Goal: Find specific page/section: Find specific page/section

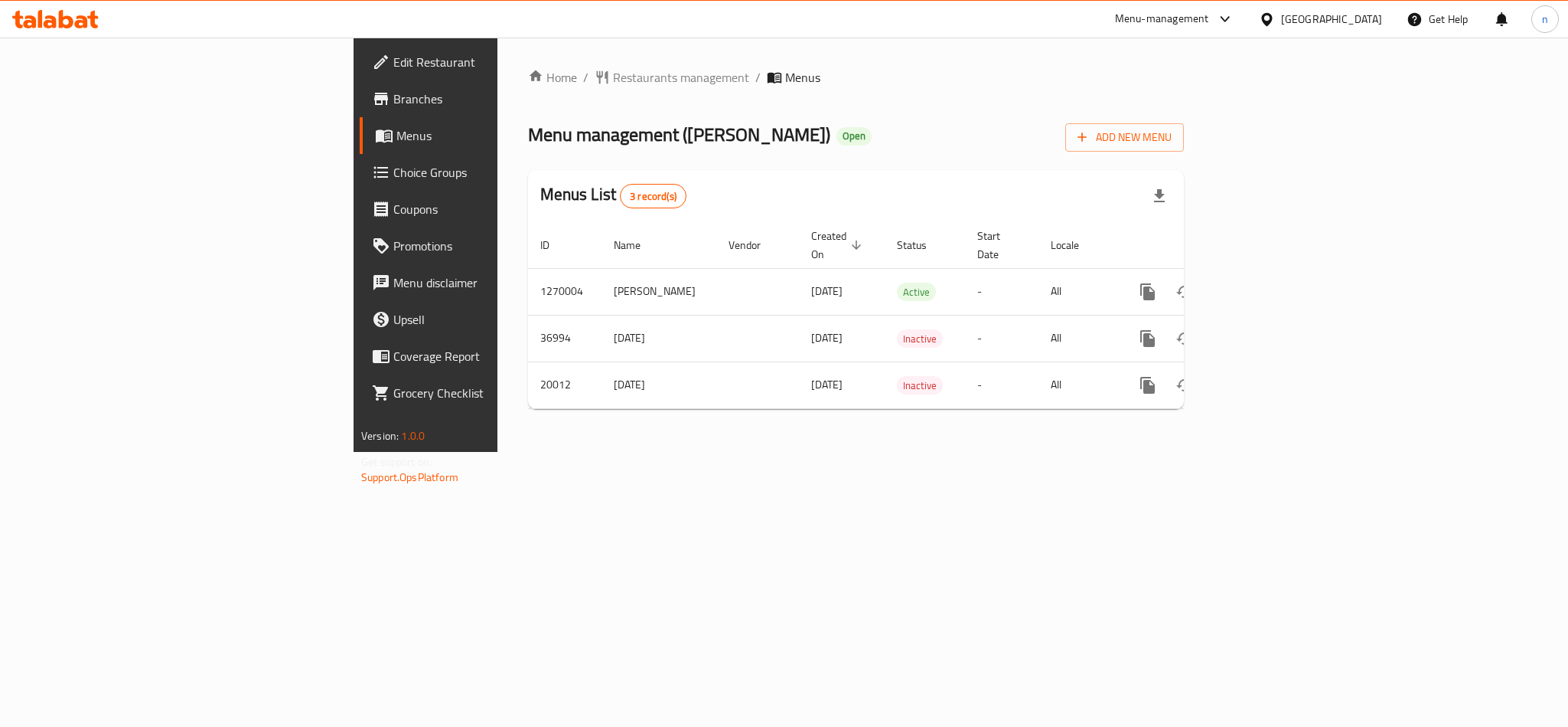
click at [528, 90] on div "Home / Restaurants management / Menus Menu management ( [PERSON_NAME] ) Open Ad…" at bounding box center [856, 244] width 656 height 353
click at [613, 81] on span "Restaurants management" at bounding box center [681, 77] width 136 height 18
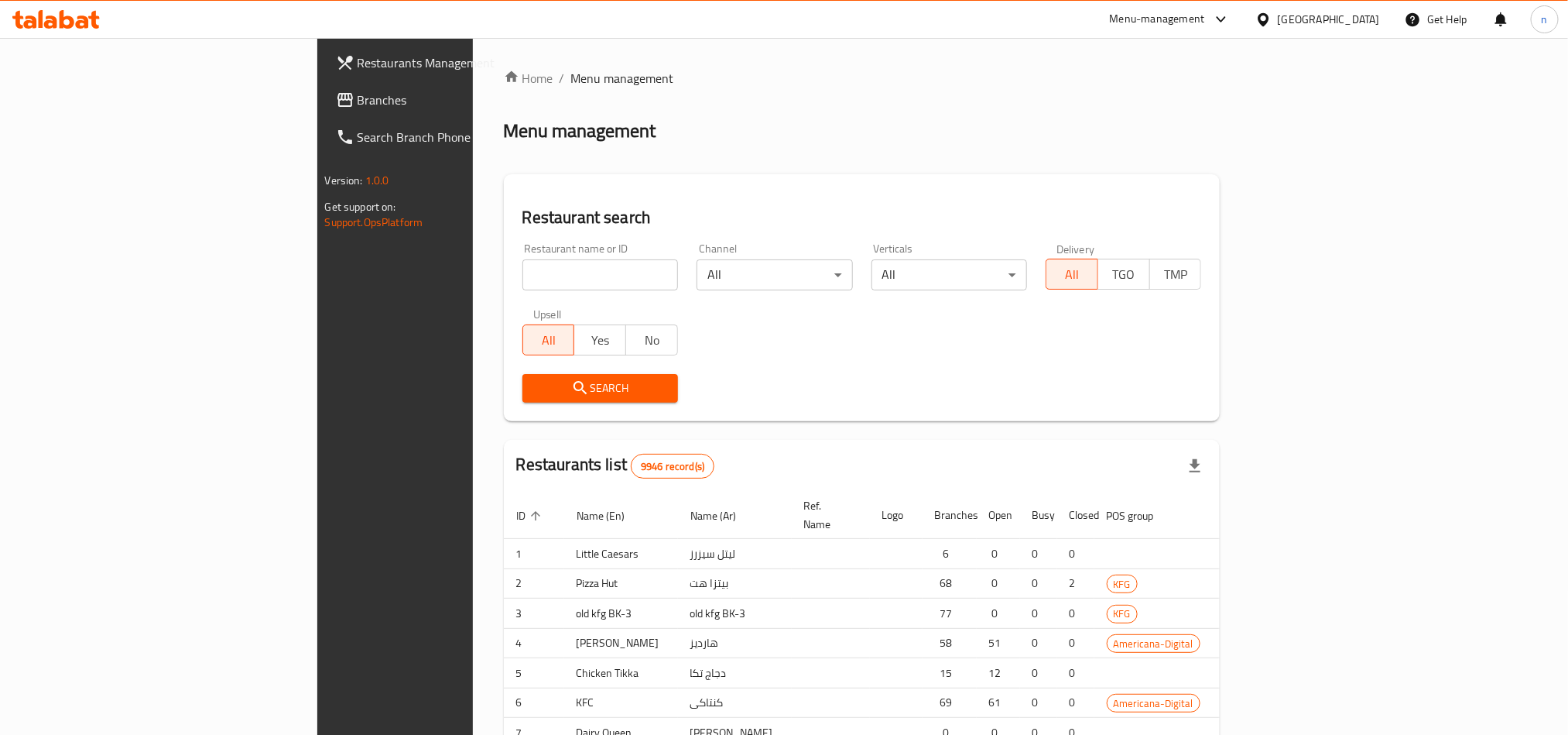
click at [423, 261] on div at bounding box center [784, 367] width 1568 height 735
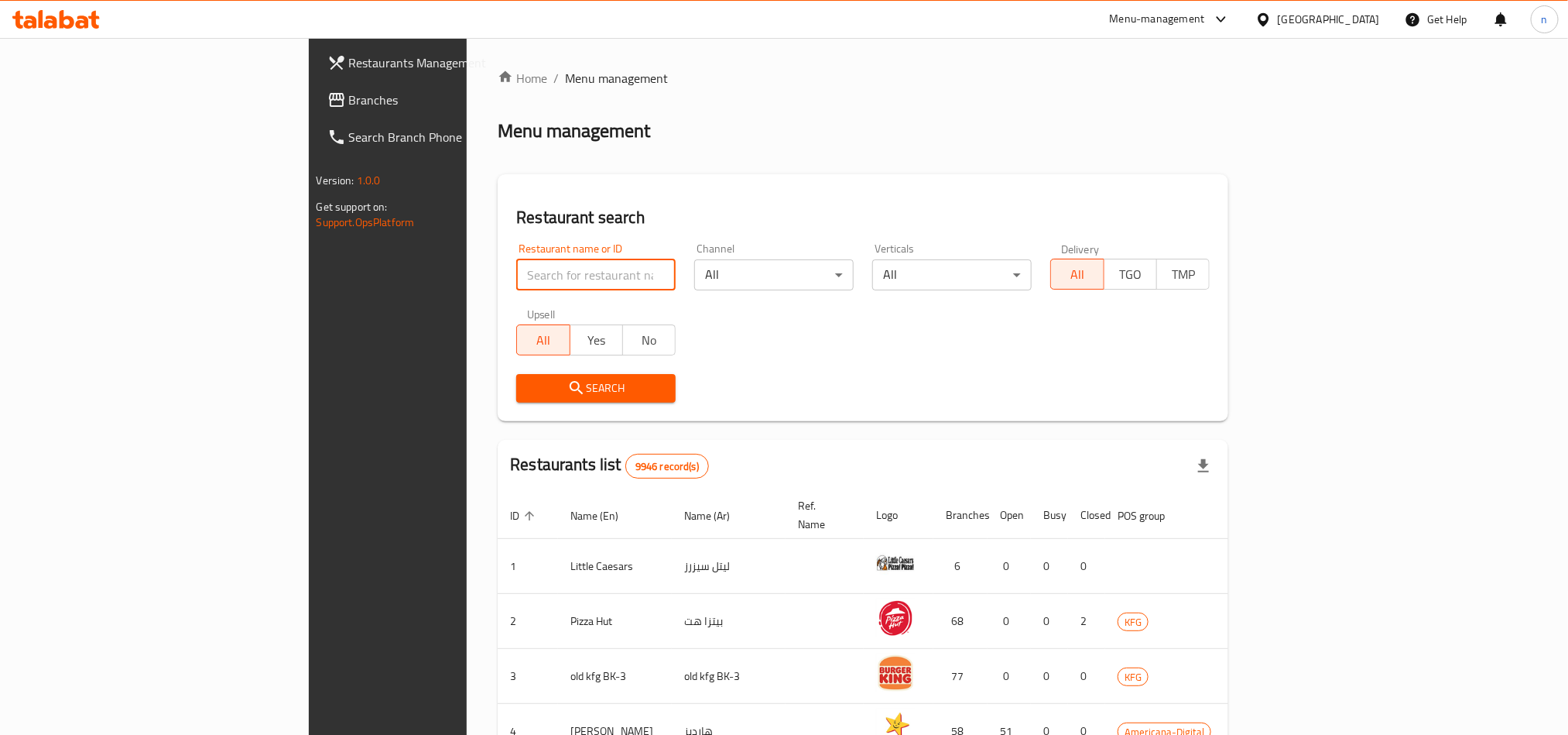
click at [517, 278] on input "search" at bounding box center [597, 275] width 160 height 31
paste input "/10639"
drag, startPoint x: 328, startPoint y: 274, endPoint x: 283, endPoint y: 267, distance: 45.5
click at [467, 267] on div "Home / Menu management Menu management Restaurant search Restaurant name or ID …" at bounding box center [863, 604] width 793 height 1134
type input "10639"
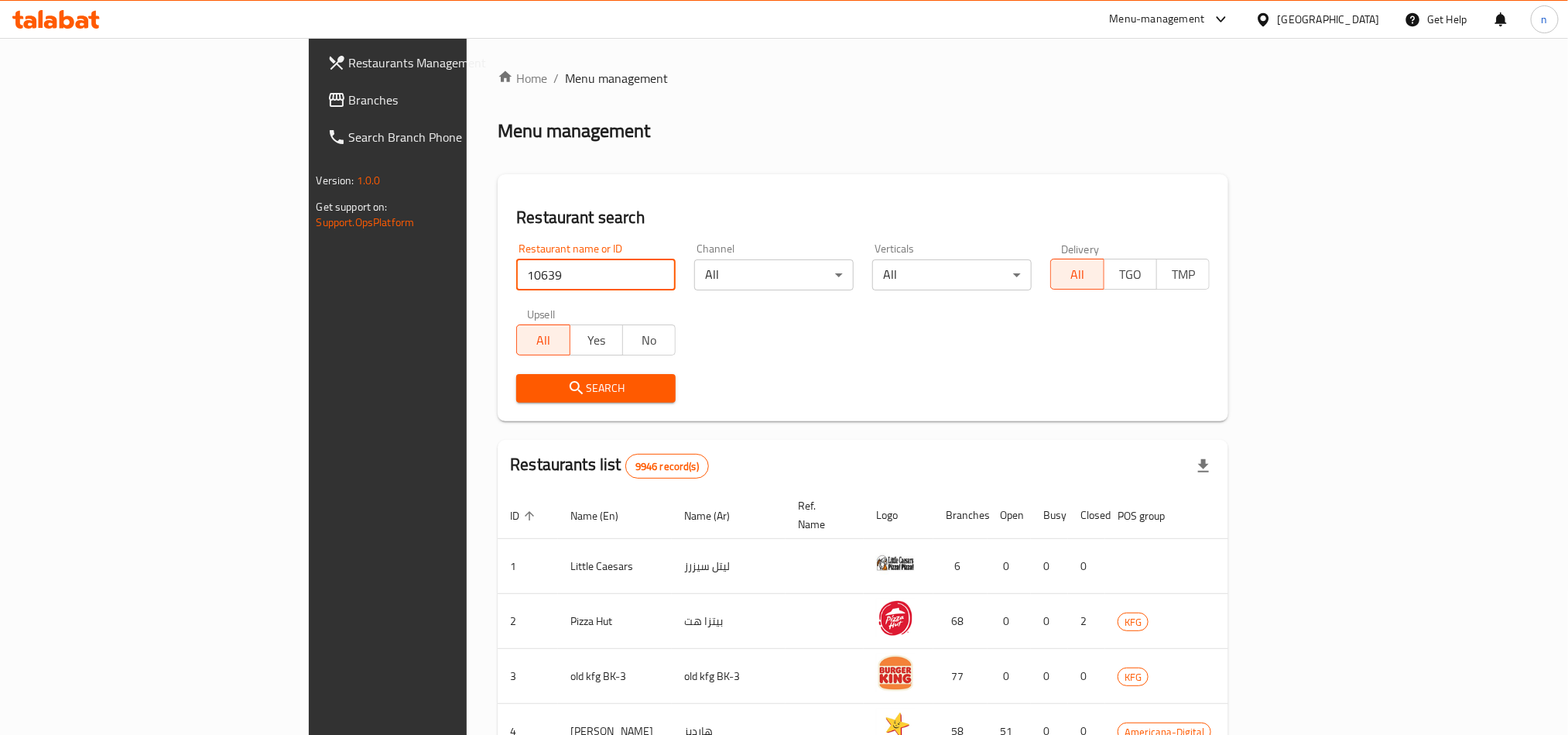
click button "Search" at bounding box center [597, 388] width 160 height 28
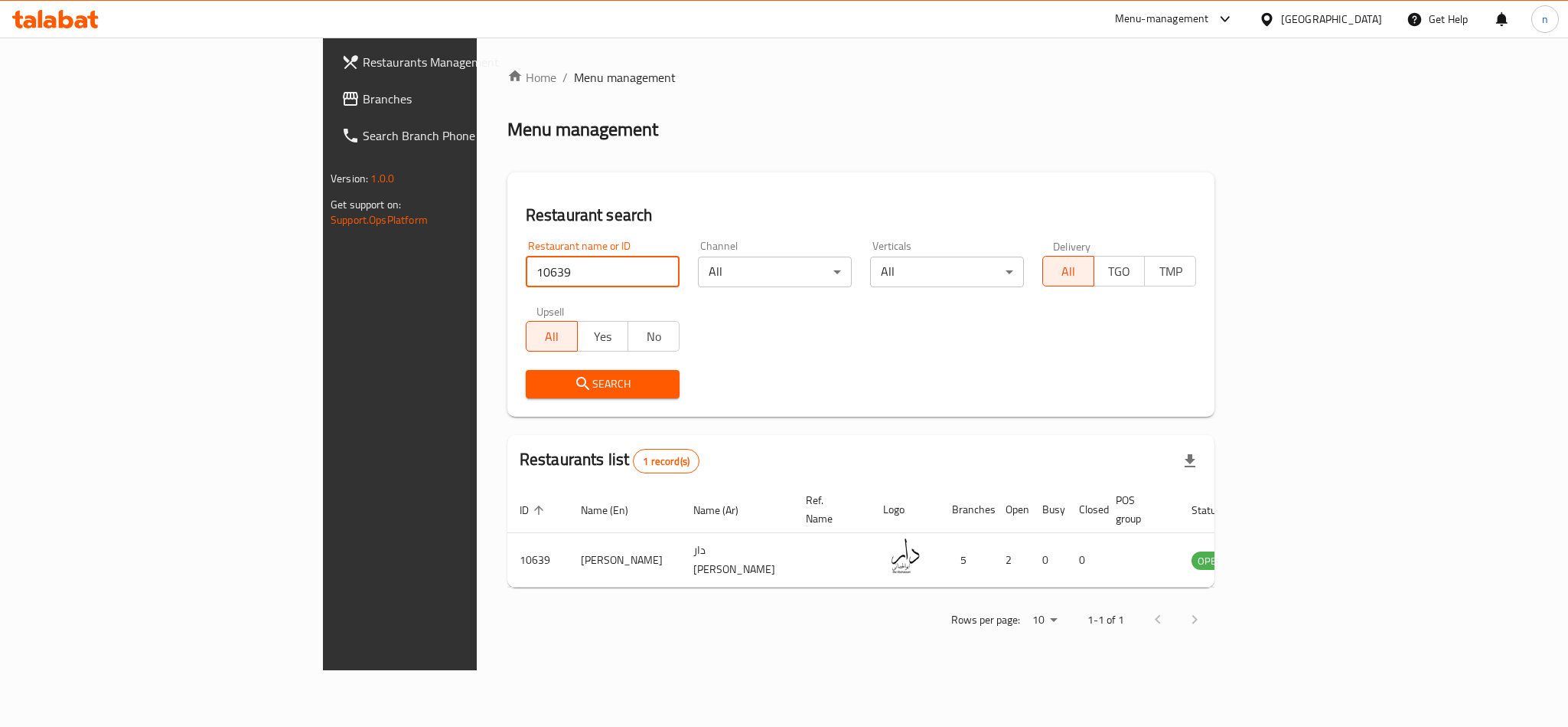
click at [329, 110] on link "Branches" at bounding box center [457, 99] width 256 height 37
